Goal: Find specific page/section: Find specific page/section

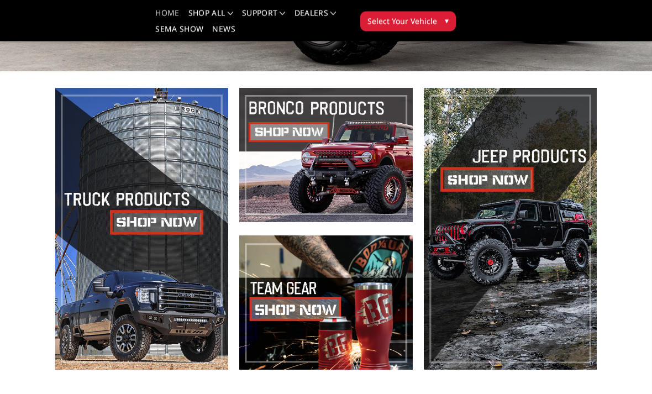
scroll to position [238, 0]
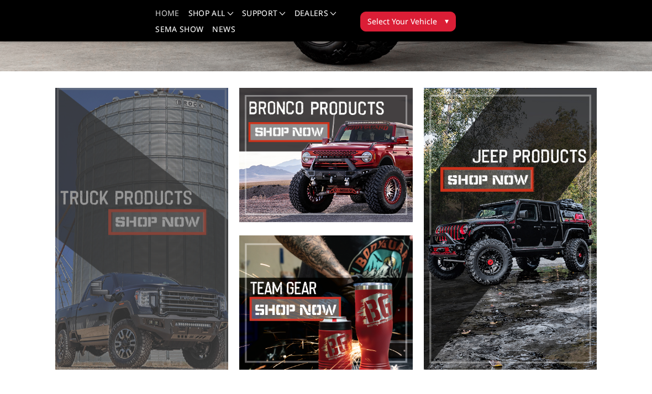
click at [100, 220] on span at bounding box center [141, 229] width 173 height 282
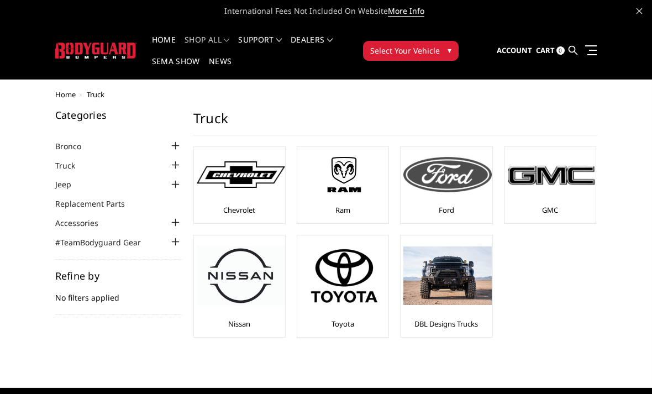
click at [459, 184] on img at bounding box center [448, 174] width 88 height 35
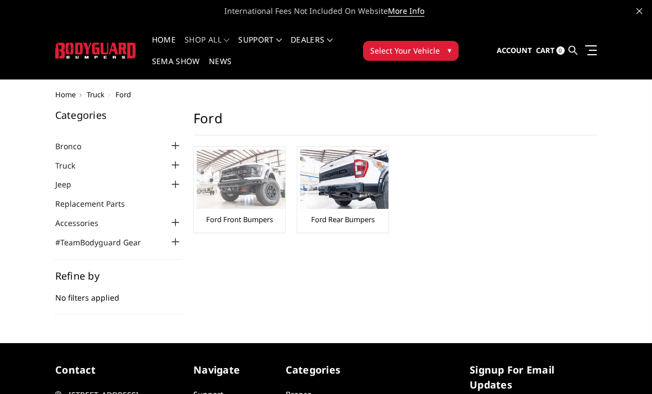
click at [238, 182] on img at bounding box center [241, 179] width 88 height 59
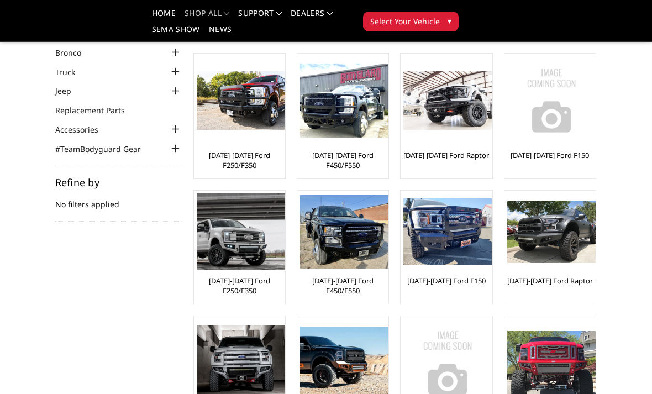
scroll to position [55, 0]
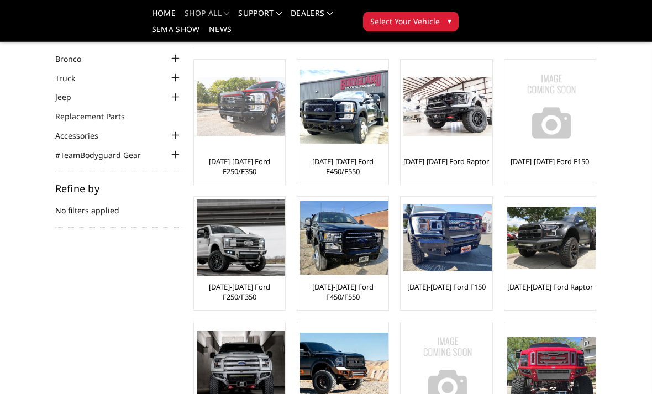
click at [239, 118] on img at bounding box center [241, 106] width 88 height 59
